Goal: Information Seeking & Learning: Find specific fact

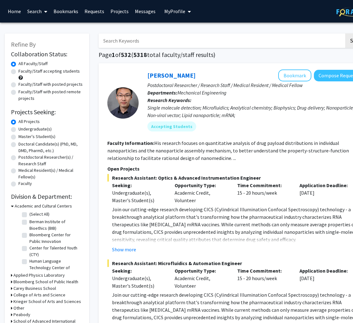
click at [155, 42] on input "Search Keywords" at bounding box center [220, 40] width 245 height 14
click at [345, 33] on button "Search" at bounding box center [358, 40] width 26 height 14
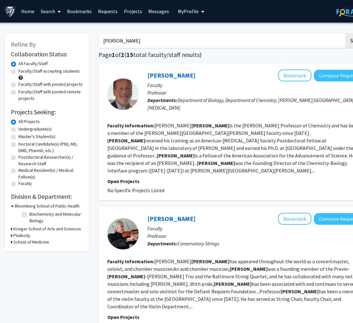
drag, startPoint x: 147, startPoint y: 39, endPoint x: 110, endPoint y: 36, distance: 37.3
click at [110, 36] on input "greenberg" at bounding box center [220, 40] width 245 height 14
click at [143, 41] on input "greenberg" at bounding box center [220, 40] width 245 height 14
drag, startPoint x: 128, startPoint y: 38, endPoint x: 67, endPoint y: 32, distance: 61.3
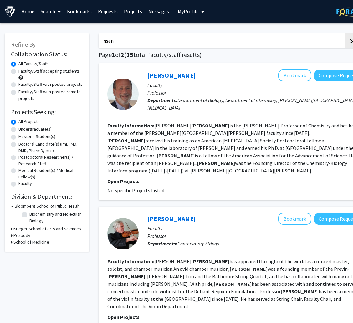
click at [345, 33] on button "Search" at bounding box center [358, 40] width 26 height 14
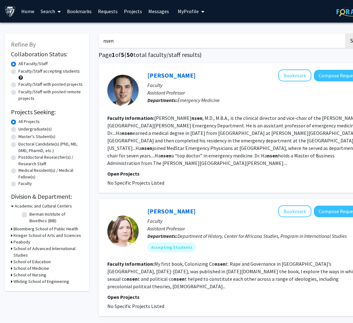
click at [145, 41] on input "nsen" at bounding box center [220, 40] width 245 height 14
type input "nsenyumvia"
click at [345, 33] on button "Search" at bounding box center [358, 40] width 26 height 14
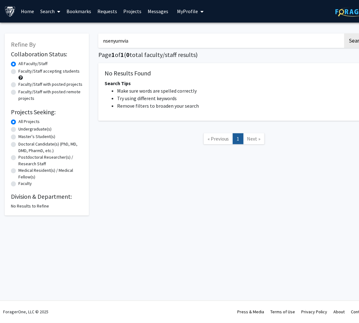
drag, startPoint x: 115, startPoint y: 41, endPoint x: 85, endPoint y: 38, distance: 30.4
click at [85, 38] on div "Refine By Collaboration Status: Collaboration Status All Faculty/Staff Collabor…" at bounding box center [187, 121] width 375 height 188
click at [160, 45] on input "Search Keywords" at bounding box center [220, 40] width 245 height 14
paste input "nsengiyumva"
click at [345, 33] on button "Search" at bounding box center [358, 40] width 26 height 14
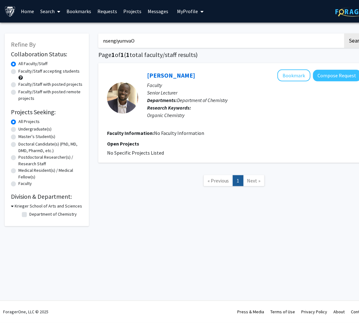
click at [193, 43] on input "nsengiyumvaO" at bounding box center [220, 40] width 245 height 14
click at [345, 33] on button "Search" at bounding box center [358, 40] width 26 height 14
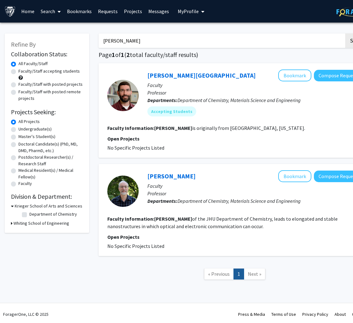
drag, startPoint x: 109, startPoint y: 40, endPoint x: 102, endPoint y: 40, distance: 7.5
click at [102, 40] on input "tovar" at bounding box center [220, 40] width 245 height 14
click at [345, 33] on button "Search" at bounding box center [358, 40] width 26 height 14
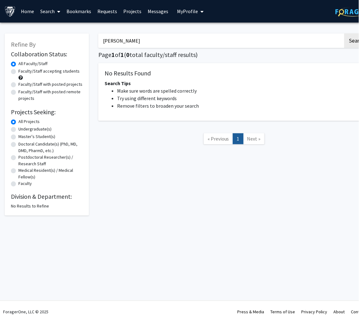
click at [345, 33] on button "Search" at bounding box center [358, 40] width 26 height 14
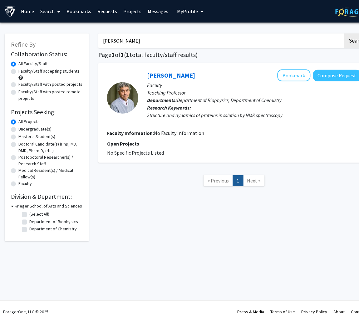
drag, startPoint x: 142, startPoint y: 44, endPoint x: 100, endPoint y: 40, distance: 42.4
click at [100, 40] on input "falzone" at bounding box center [220, 40] width 245 height 14
type input "f"
click at [345, 33] on button "Search" at bounding box center [358, 40] width 26 height 14
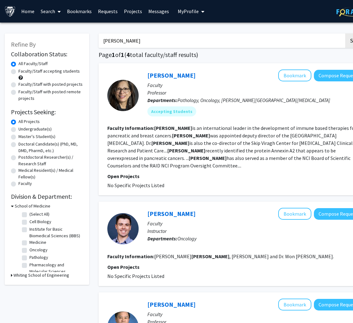
drag, startPoint x: 166, startPoint y: 39, endPoint x: 20, endPoint y: 35, distance: 146.0
click at [20, 35] on div "Refine By Collaboration Status: Collaboration Status All Faculty/Staff Collabor…" at bounding box center [187, 296] width 375 height 539
click at [345, 33] on button "Search" at bounding box center [358, 40] width 26 height 14
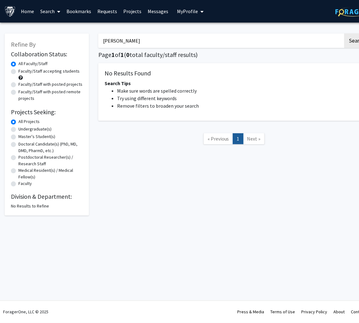
click at [345, 33] on button "Search" at bounding box center [358, 40] width 26 height 14
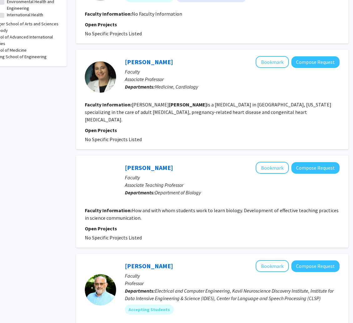
scroll to position [0, 23]
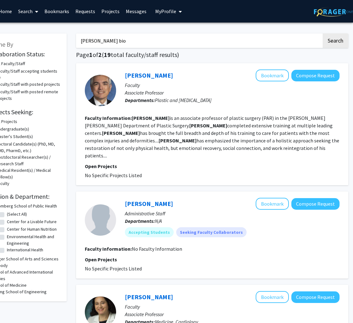
click at [322, 33] on button "Search" at bounding box center [335, 40] width 26 height 14
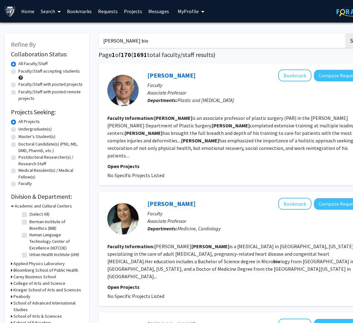
drag, startPoint x: 117, startPoint y: 39, endPoint x: 96, endPoint y: 37, distance: 20.7
click at [345, 33] on button "Search" at bounding box center [358, 40] width 26 height 14
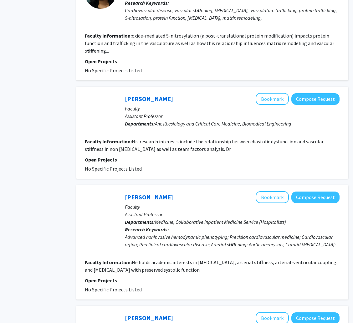
scroll to position [941, 23]
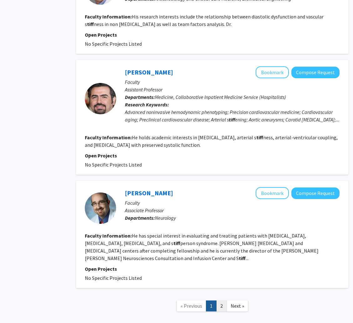
click at [221, 300] on link "2" at bounding box center [221, 305] width 11 height 11
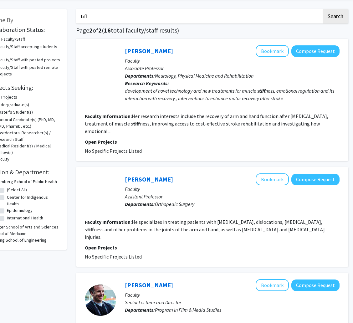
scroll to position [0, 23]
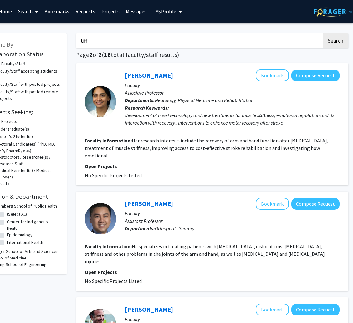
click at [146, 41] on input "tiff" at bounding box center [198, 40] width 245 height 14
click at [322, 33] on button "Search" at bounding box center [335, 40] width 26 height 14
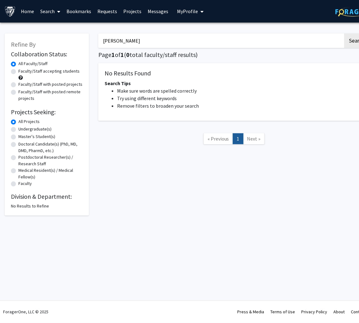
click at [132, 35] on input "tifft" at bounding box center [220, 40] width 245 height 14
paste input "Katie T"
click at [345, 33] on button "Search" at bounding box center [358, 40] width 26 height 14
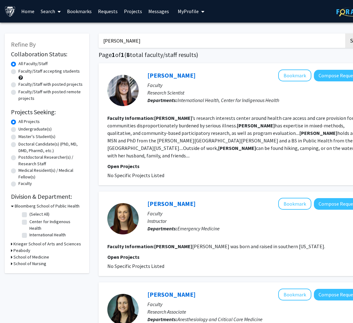
click at [165, 35] on input "Katie Tifft" at bounding box center [220, 40] width 245 height 14
click at [345, 33] on button "Search" at bounding box center [358, 40] width 26 height 14
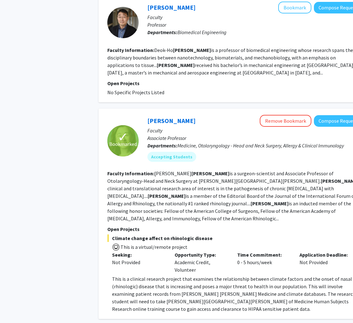
scroll to position [1031, 0]
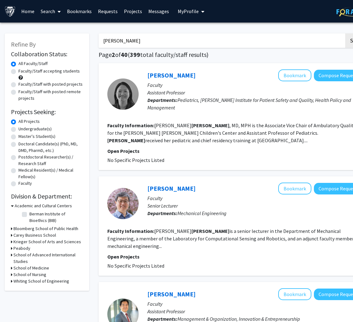
click at [149, 41] on input "kim" at bounding box center [220, 40] width 245 height 14
type input "kim bio"
click at [345, 33] on button "Search" at bounding box center [358, 40] width 26 height 14
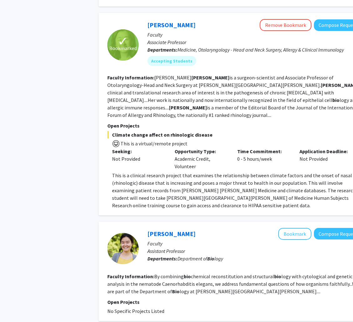
scroll to position [1101, 0]
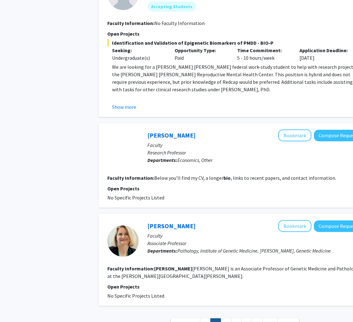
scroll to position [948, 0]
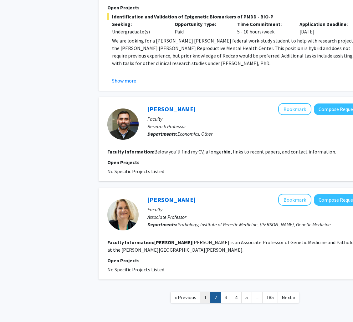
click at [204, 292] on link "1" at bounding box center [205, 297] width 11 height 11
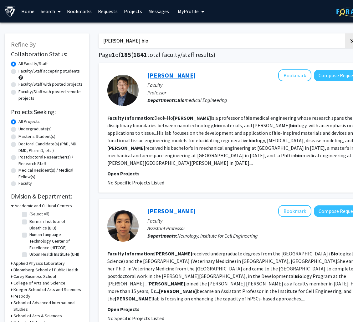
drag, startPoint x: 166, startPoint y: 75, endPoint x: 166, endPoint y: 78, distance: 3.4
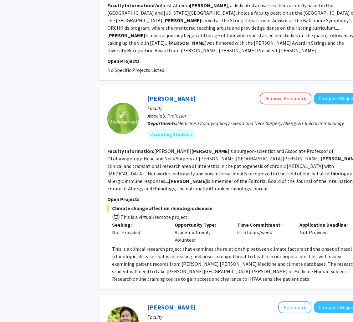
scroll to position [1078, 0]
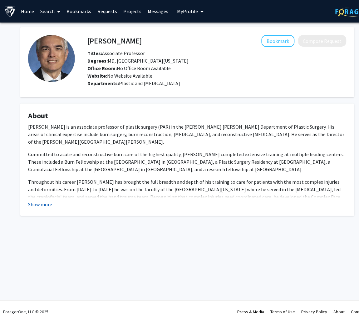
click at [41, 204] on button "Show more" at bounding box center [40, 204] width 24 height 8
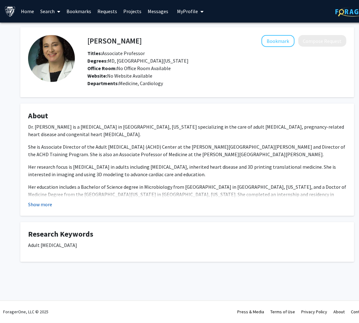
click at [46, 202] on button "Show more" at bounding box center [40, 204] width 24 height 8
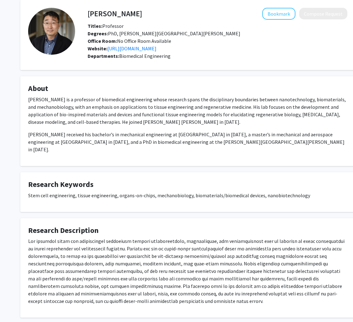
scroll to position [53, 0]
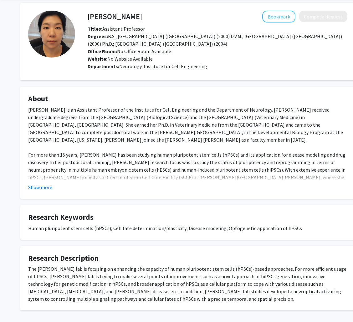
scroll to position [47, 0]
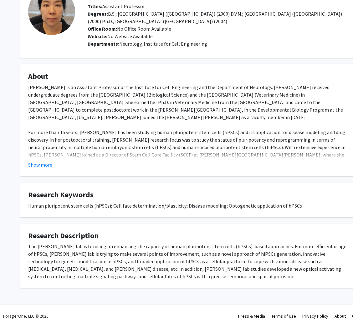
click at [42, 170] on fg-card "About [PERSON_NAME] is an Assistant Professor of the Institute for Cell Enginee…" at bounding box center [187, 120] width 334 height 112
click at [43, 166] on button "Show more" at bounding box center [40, 165] width 24 height 8
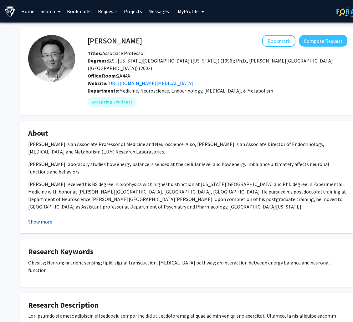
click at [33, 218] on button "Show more" at bounding box center [40, 222] width 24 height 8
